Goal: Find specific page/section: Find specific page/section

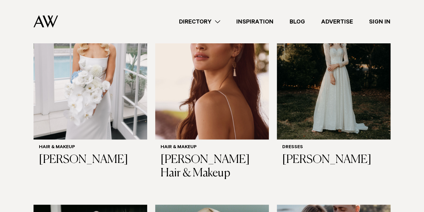
scroll to position [274, 0]
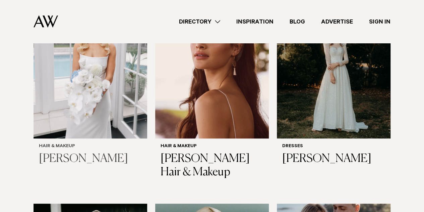
click at [80, 87] on img at bounding box center [91, 62] width 114 height 153
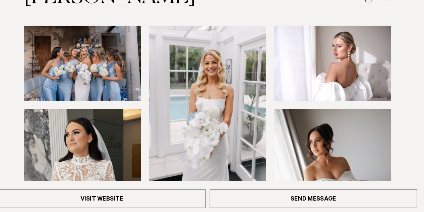
scroll to position [94, 0]
